Goal: Task Accomplishment & Management: Use online tool/utility

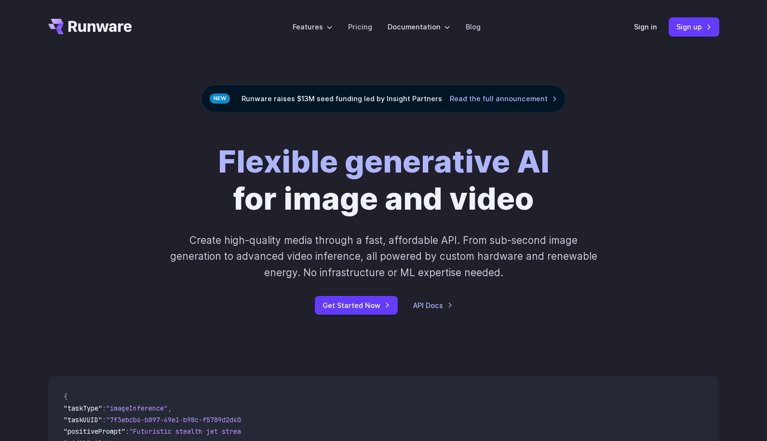
click at [344, 301] on link "Get Started Now" at bounding box center [356, 305] width 83 height 19
click at [673, 29] on link "Sign up" at bounding box center [694, 26] width 51 height 19
click at [619, 24] on header "Features Tasks Image generation Video generation Sonic Inference Engine™ Models…" at bounding box center [384, 27] width 694 height 54
click at [646, 32] on div "Sign in Sign up" at bounding box center [676, 26] width 85 height 19
click at [645, 29] on link "Sign in" at bounding box center [645, 26] width 23 height 11
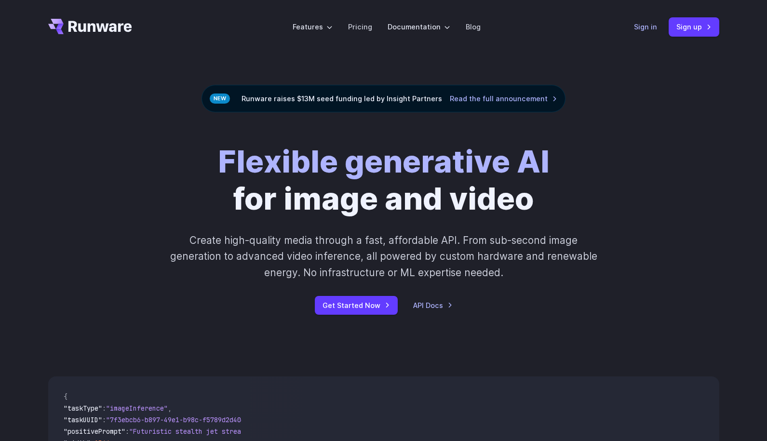
click at [645, 27] on link "Sign in" at bounding box center [645, 26] width 23 height 11
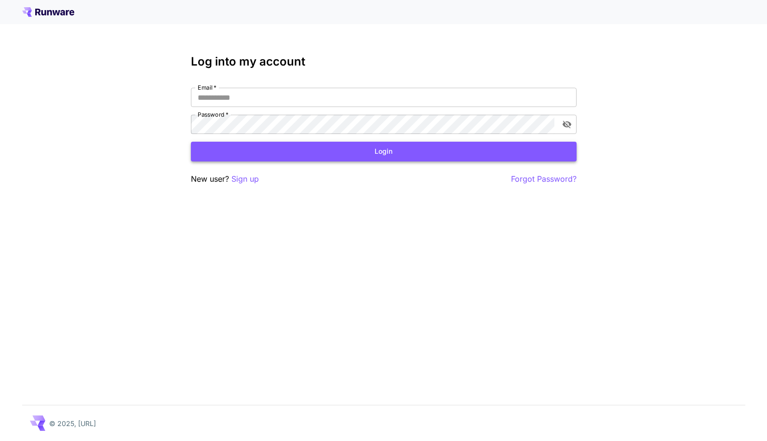
type input "**********"
click at [303, 149] on button "Login" at bounding box center [384, 152] width 386 height 20
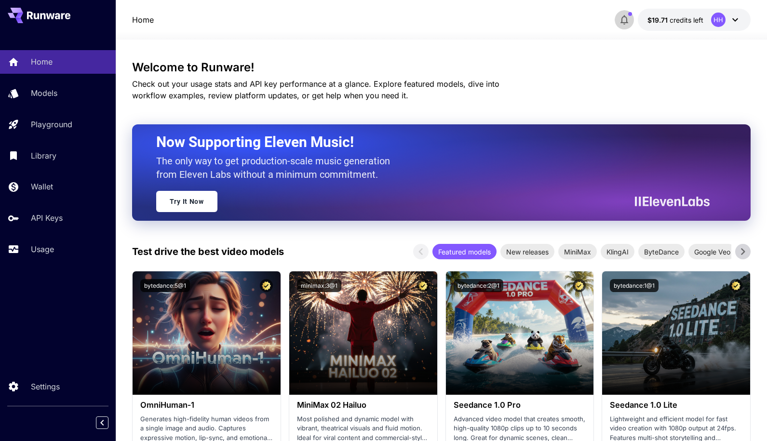
click at [622, 18] on icon "button" at bounding box center [625, 20] width 8 height 10
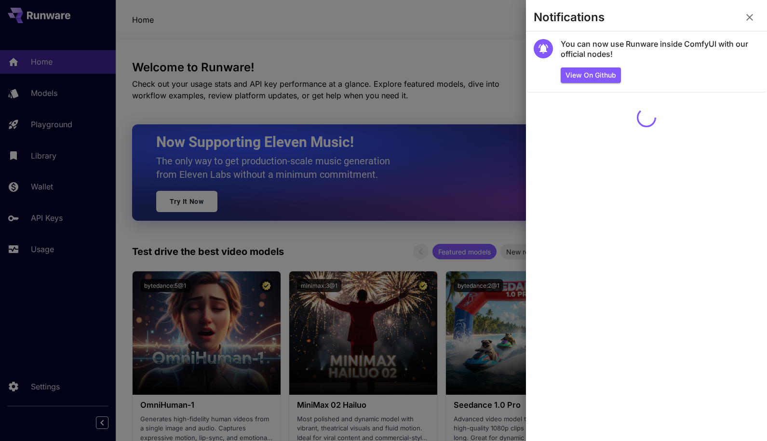
click at [422, 42] on div at bounding box center [383, 220] width 767 height 441
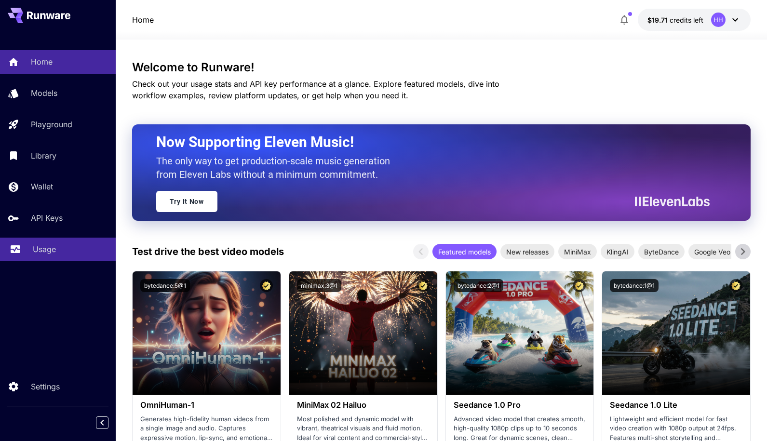
click at [63, 245] on div "Usage" at bounding box center [70, 249] width 75 height 12
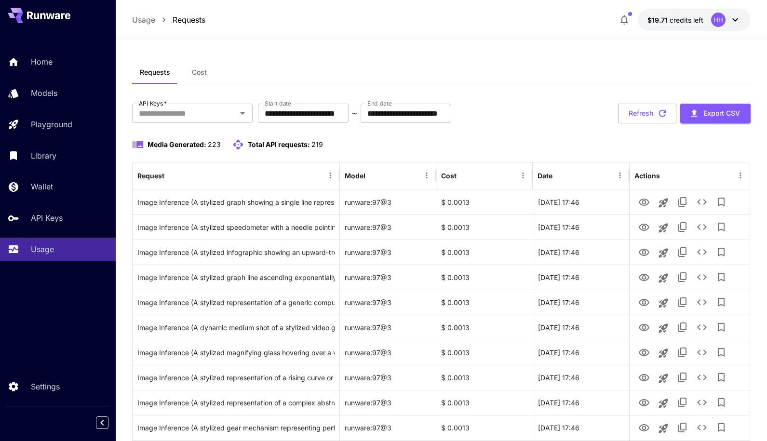
click at [198, 69] on span "Cost" at bounding box center [199, 72] width 15 height 9
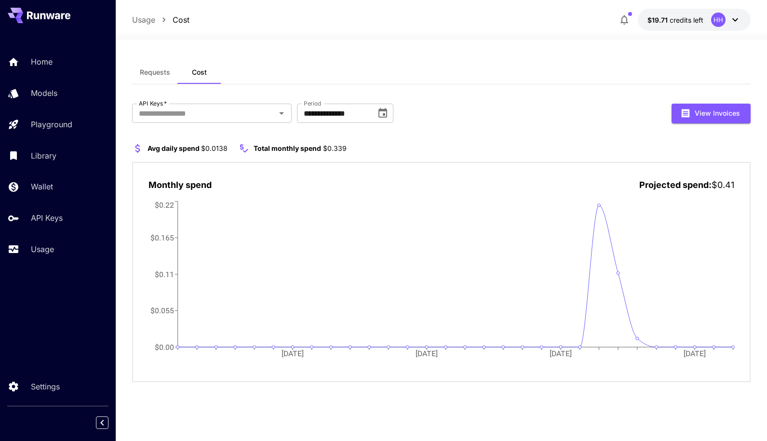
click at [630, 18] on icon "button" at bounding box center [625, 20] width 12 height 12
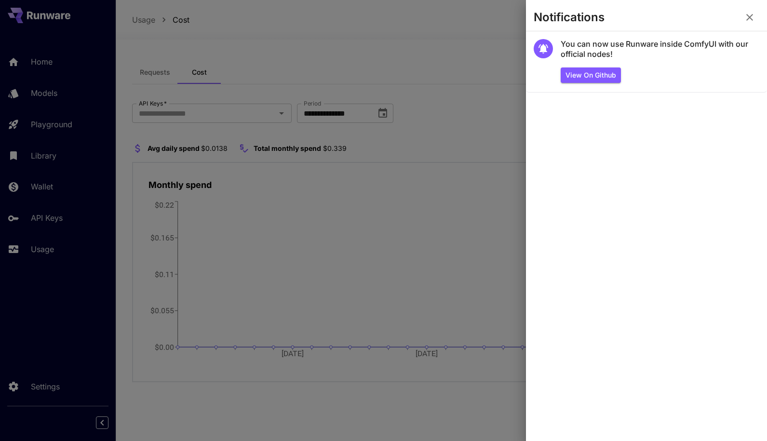
click at [483, 27] on div at bounding box center [383, 220] width 767 height 441
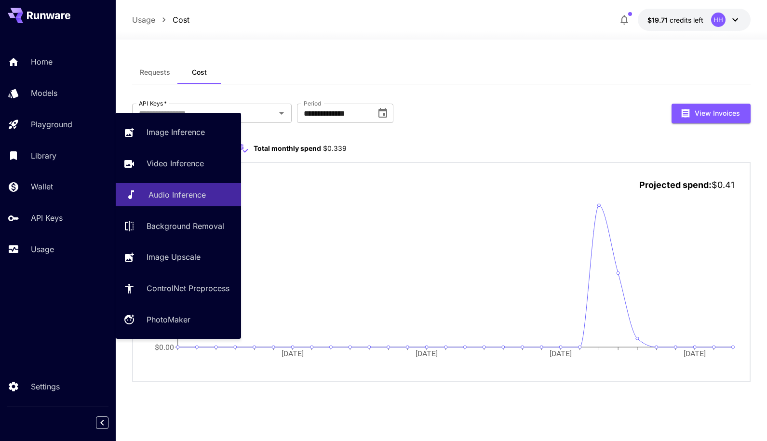
click at [172, 194] on p "Audio Inference" at bounding box center [177, 195] width 57 height 12
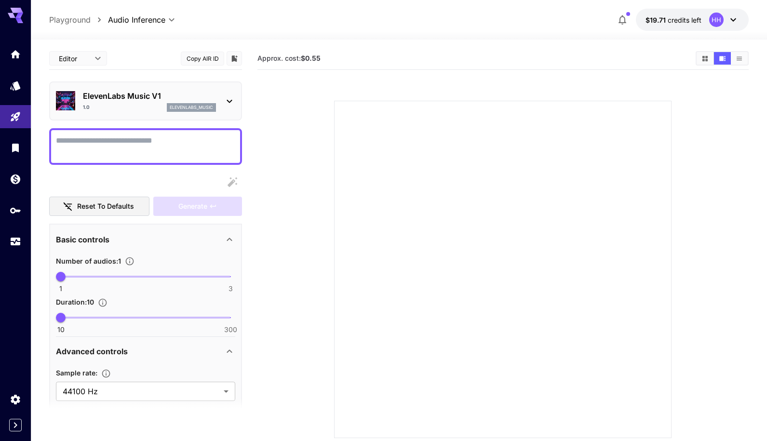
click at [147, 91] on p "ElevenLabs Music V1" at bounding box center [149, 96] width 133 height 12
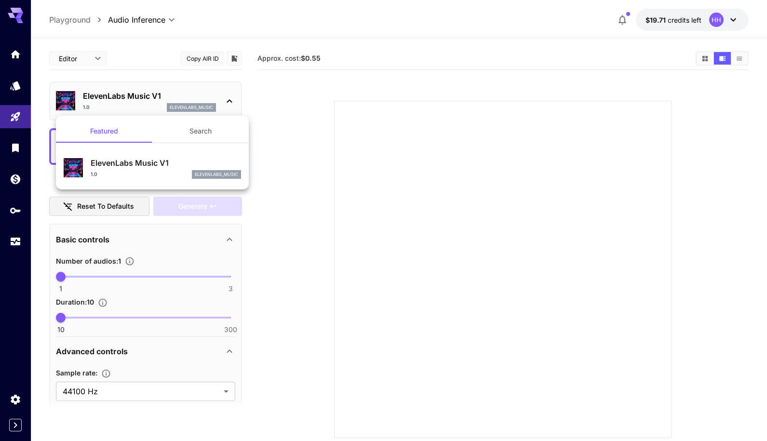
click at [151, 20] on div at bounding box center [383, 220] width 767 height 441
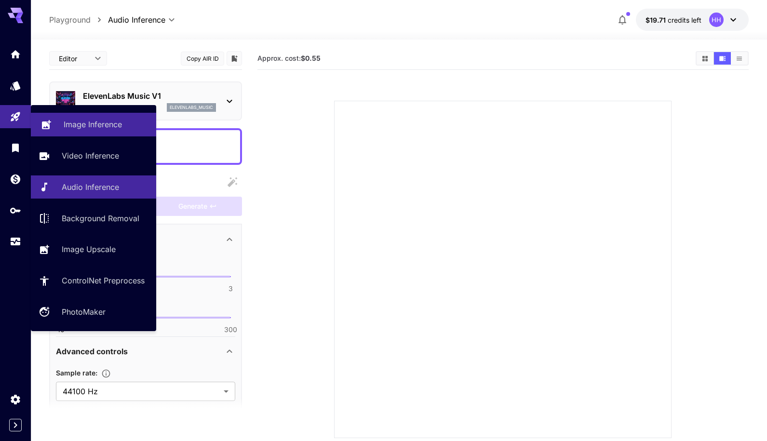
click at [103, 118] on link "Image Inference" at bounding box center [93, 125] width 125 height 24
type input "**********"
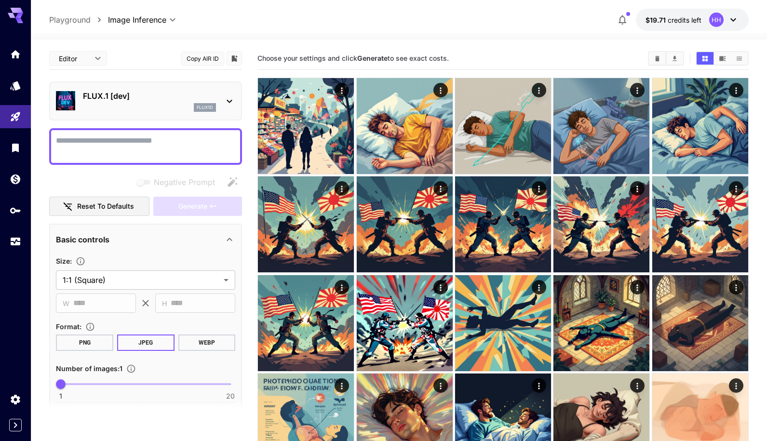
click at [168, 85] on div "FLUX.1 [dev] flux1d" at bounding box center [145, 100] width 193 height 39
click at [184, 95] on p "FLUX.1 [dev]" at bounding box center [149, 96] width 133 height 12
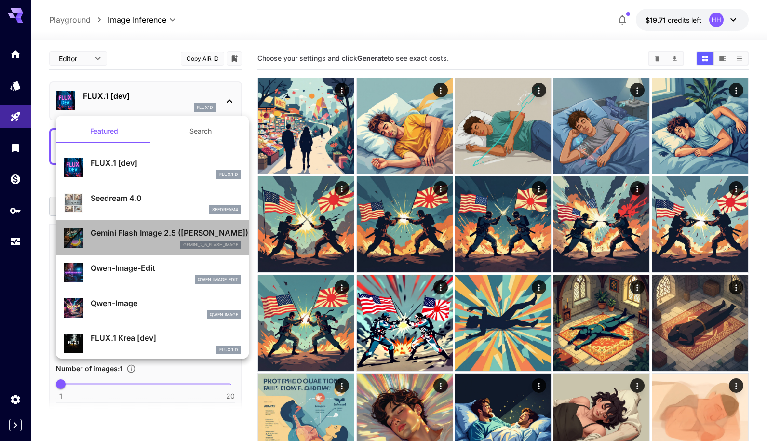
click at [164, 234] on p "Gemini Flash Image 2.5 (Nano Banana)" at bounding box center [166, 233] width 150 height 12
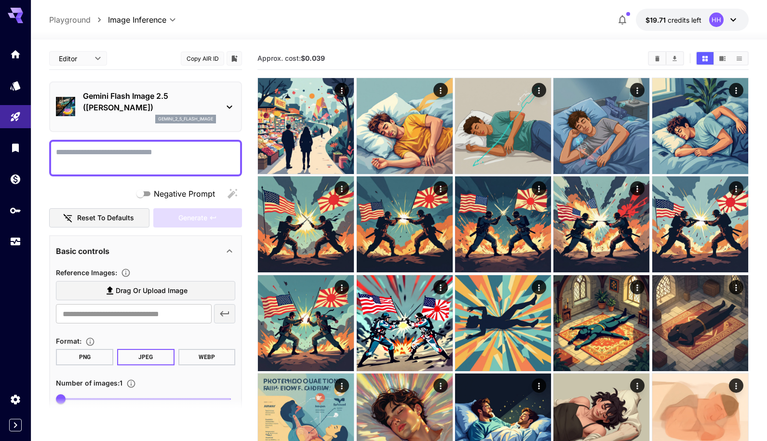
click at [166, 116] on p "gemini_2_5_flash_image" at bounding box center [185, 119] width 55 height 7
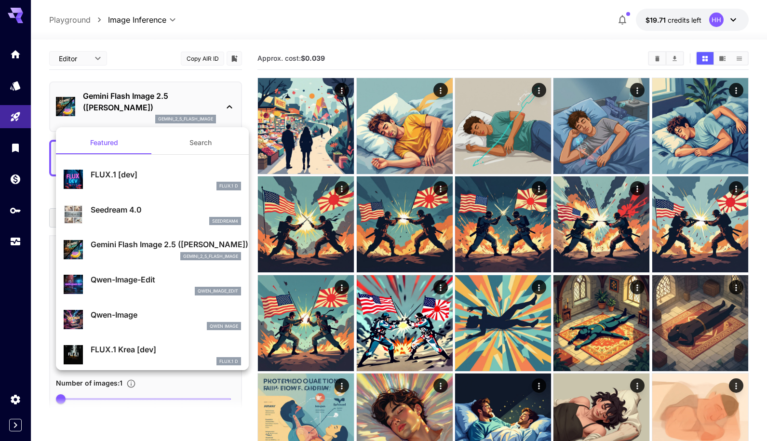
click at [338, 16] on div at bounding box center [383, 220] width 767 height 441
